Goal: Check status: Check status

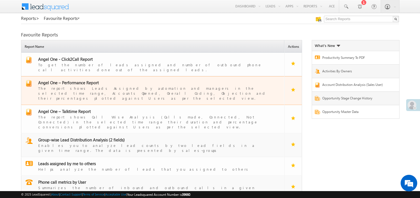
click at [74, 80] on span "Angel One – Performance Report" at bounding box center [68, 83] width 61 height 6
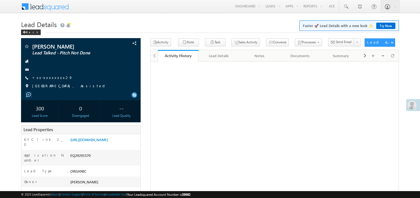
click at [54, 78] on link "+xx-xxxxxxxx29" at bounding box center [52, 77] width 40 height 5
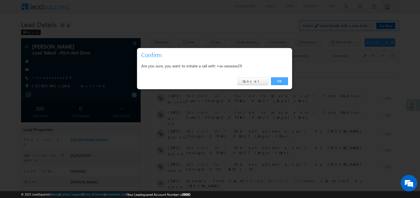
click at [282, 80] on link "OK" at bounding box center [279, 81] width 17 height 8
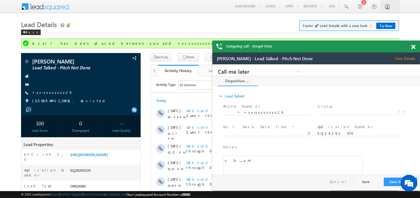
click at [414, 45] on span at bounding box center [413, 47] width 4 height 5
